Goal: Answer question/provide support

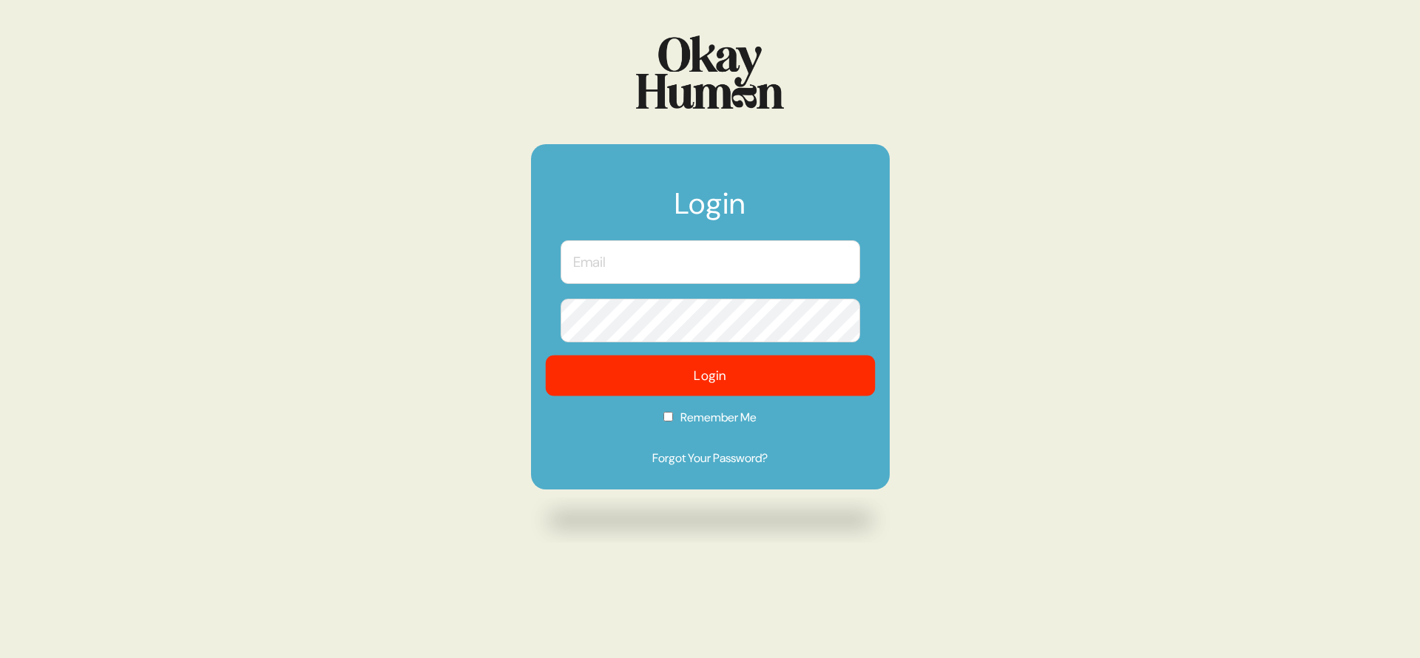
type input "[PERSON_NAME][EMAIL_ADDRESS][DOMAIN_NAME]"
click at [590, 371] on button "Login" at bounding box center [710, 376] width 330 height 41
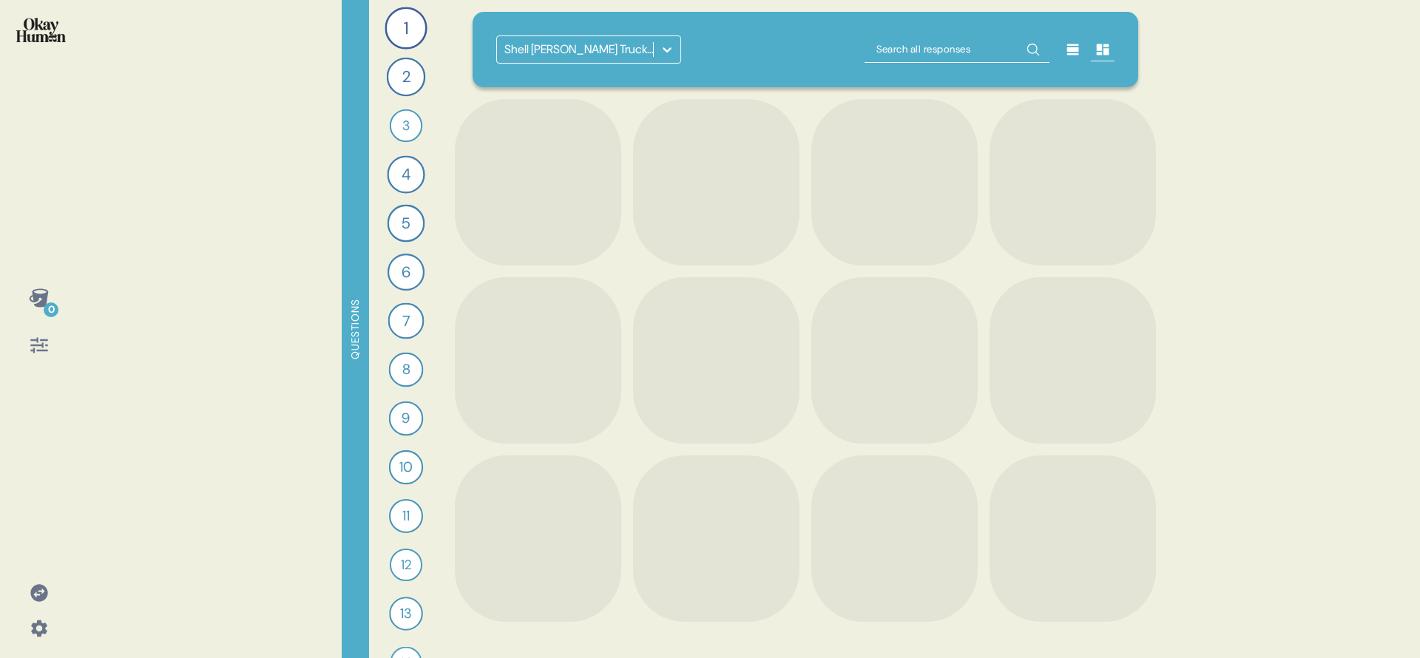
click at [627, 61] on div "Shell [PERSON_NAME] Truckers Research" at bounding box center [575, 49] width 156 height 27
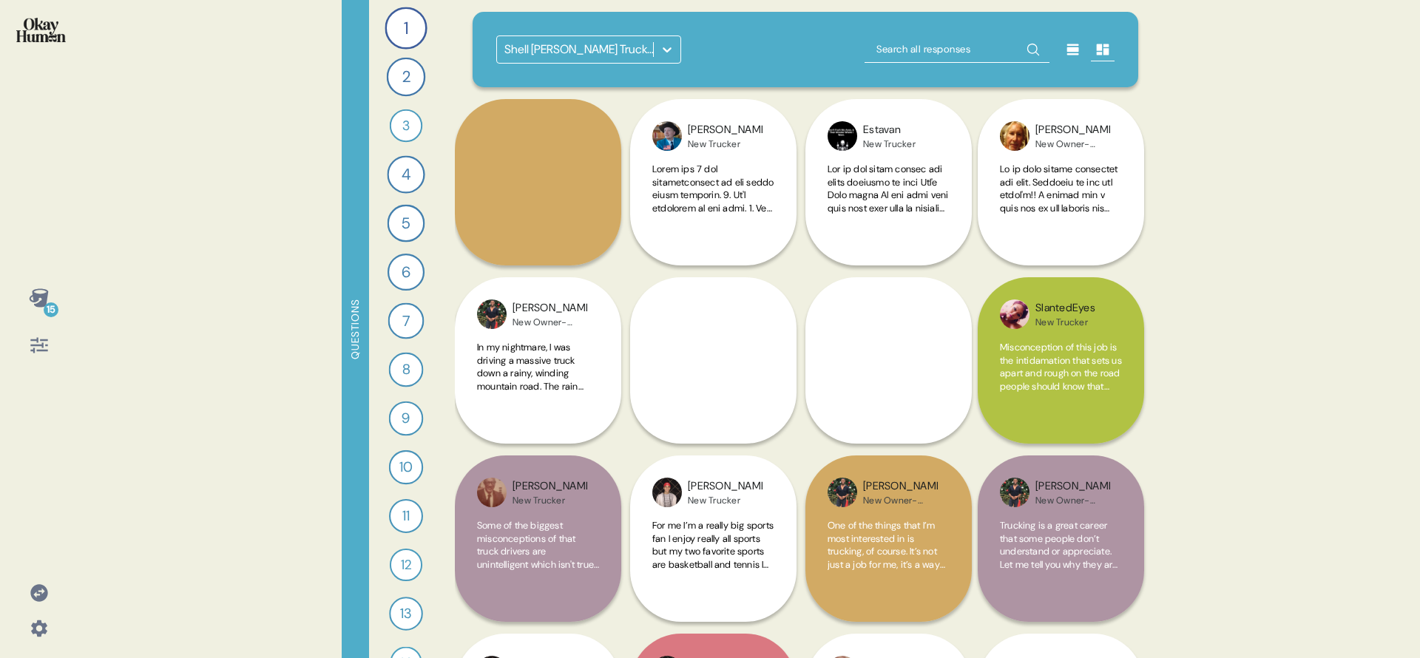
click at [626, 33] on div "Shell [PERSON_NAME] Truckers Research" at bounding box center [806, 49] width 666 height 75
click at [614, 58] on div "Shell [PERSON_NAME] Truckers Research" at bounding box center [575, 49] width 156 height 27
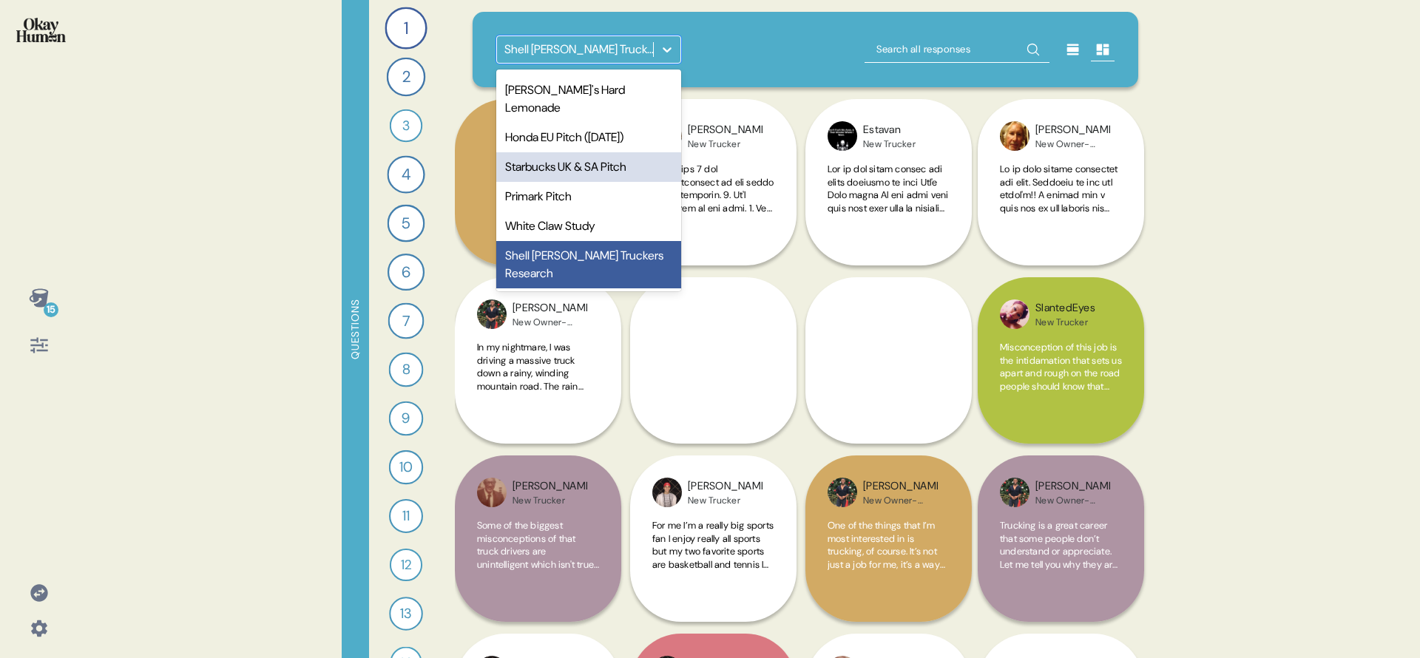
scroll to position [784, 0]
click at [594, 58] on div "Shell [PERSON_NAME] Truckers Research" at bounding box center [575, 49] width 156 height 27
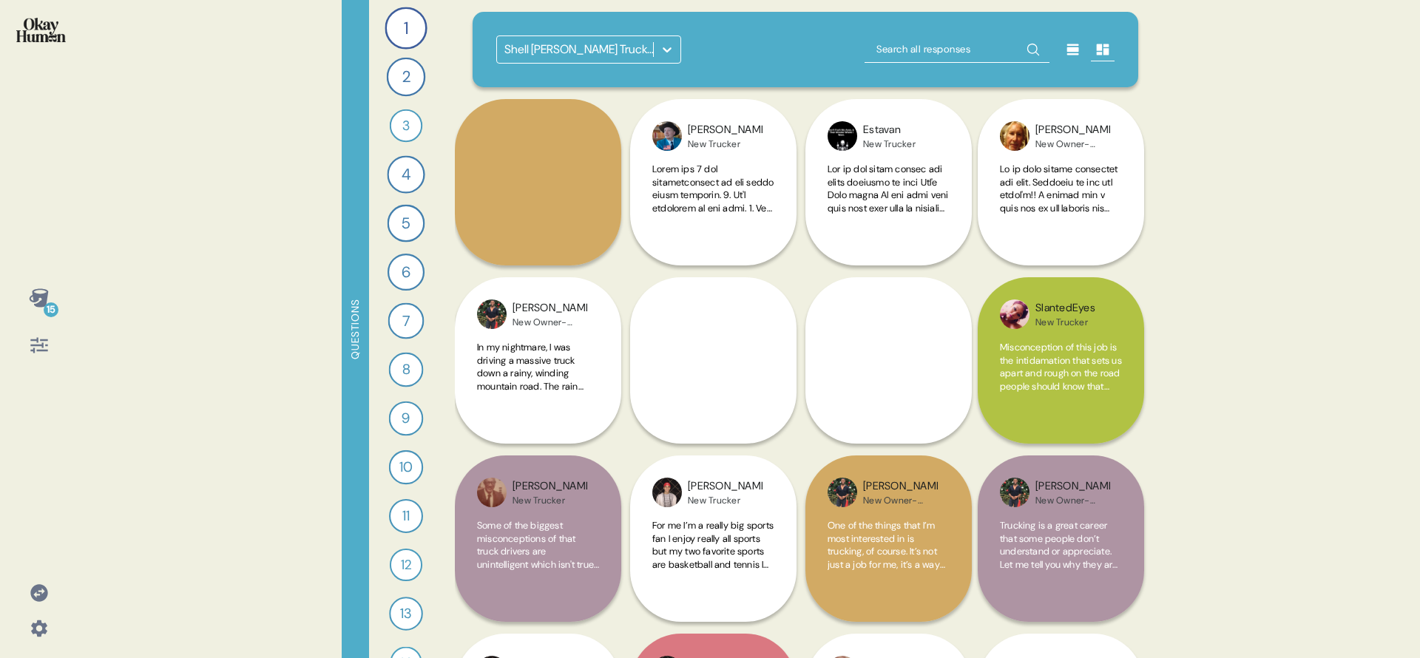
click at [862, 31] on div "Shell [PERSON_NAME] Truckers Research" at bounding box center [806, 49] width 666 height 75
